Goal: Information Seeking & Learning: Find specific page/section

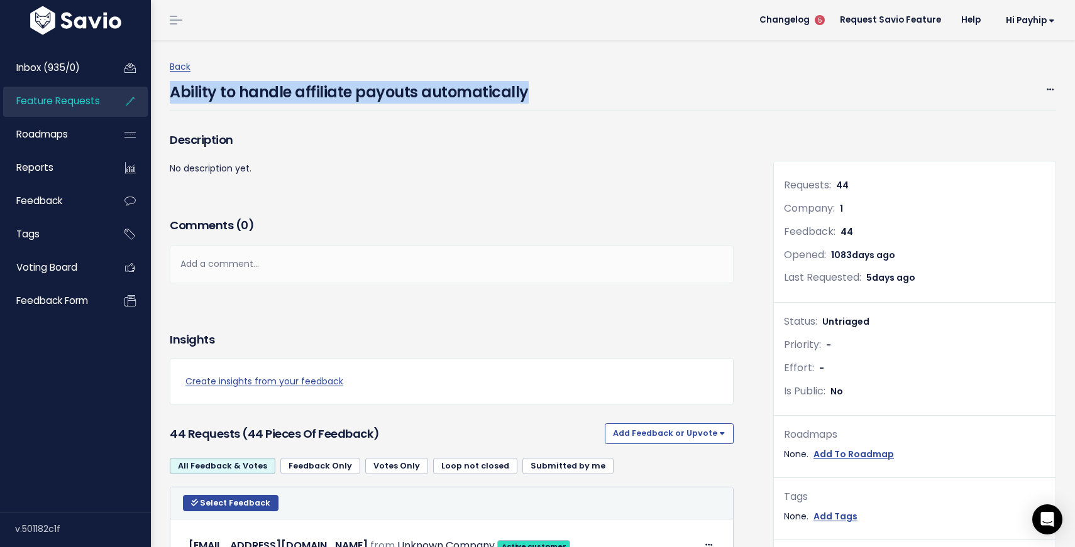
click at [53, 112] on link "Feature Requests" at bounding box center [53, 101] width 101 height 29
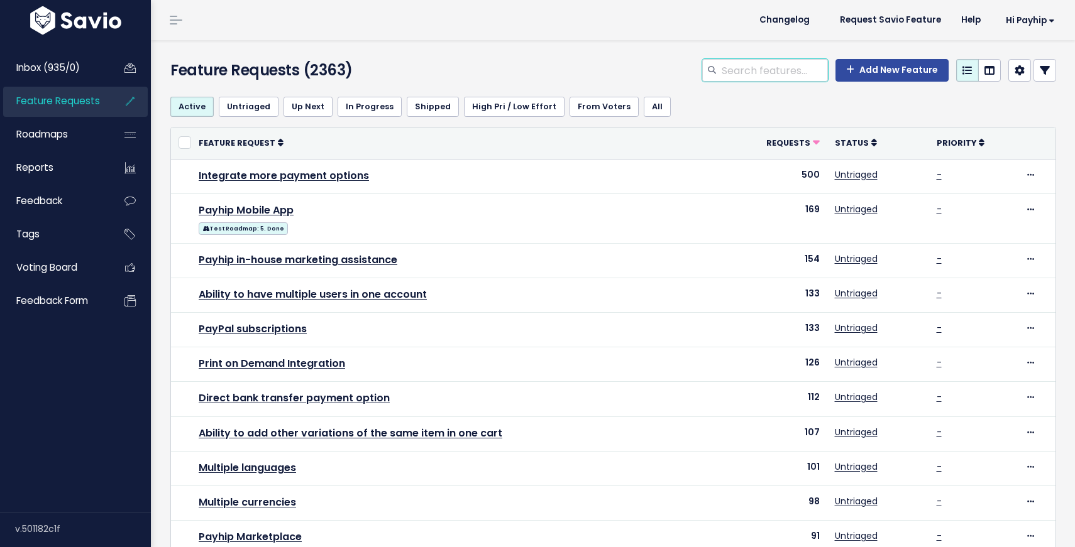
click at [780, 69] on input "search" at bounding box center [773, 70] width 107 height 23
type input "wise"
